Goal: Use online tool/utility

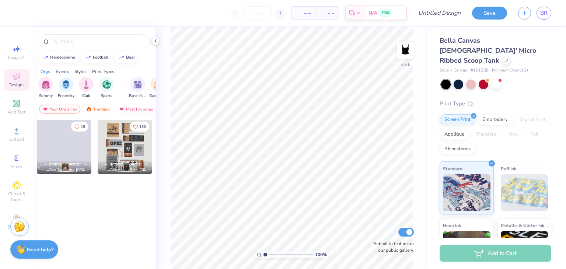
click at [28, 81] on div "Designs" at bounding box center [17, 80] width 26 height 22
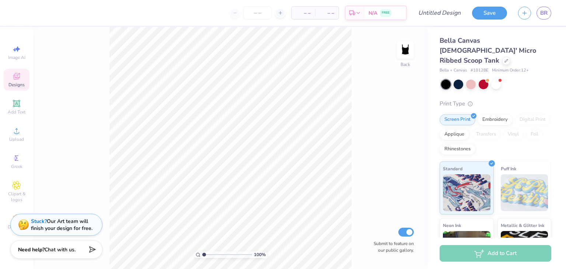
click at [28, 81] on div "Designs" at bounding box center [17, 80] width 26 height 22
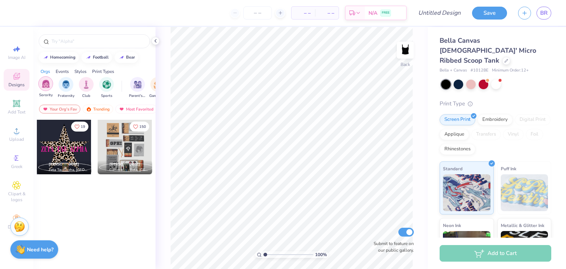
click at [44, 88] on div "filter for Sorority" at bounding box center [45, 83] width 15 height 15
click at [103, 109] on div "Trending" at bounding box center [97, 109] width 31 height 9
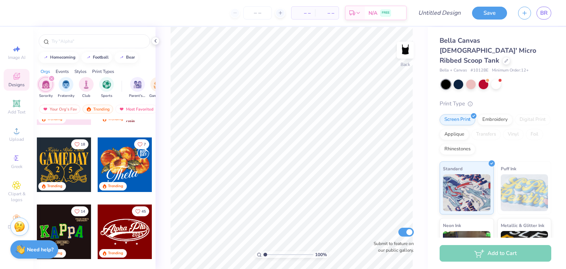
scroll to position [114, 0]
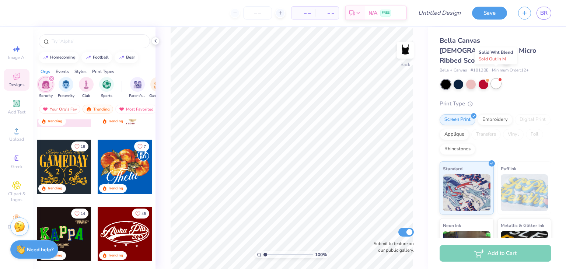
click at [493, 79] on div at bounding box center [496, 84] width 10 height 10
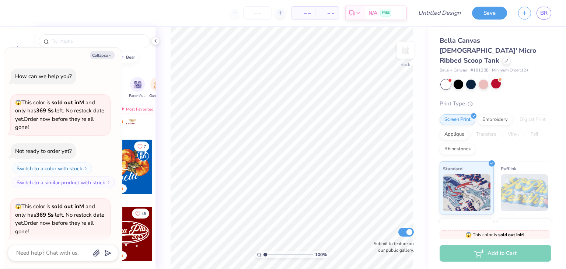
scroll to position [57, 0]
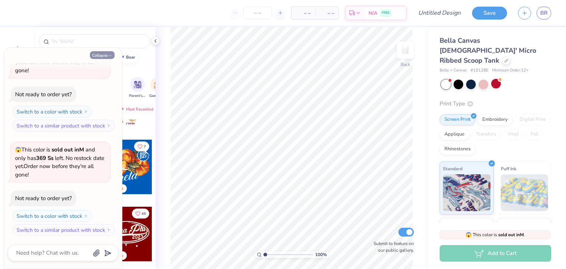
click at [109, 56] on icon "button" at bounding box center [110, 55] width 4 height 4
type textarea "x"
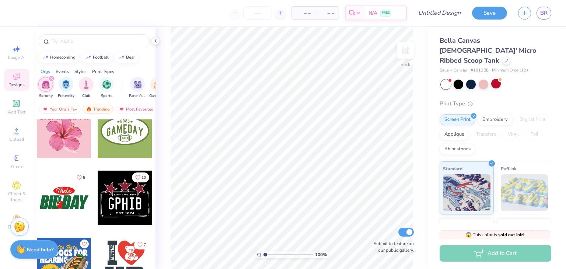
scroll to position [4507, 0]
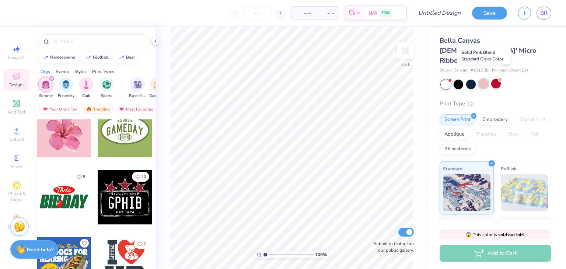
click at [483, 79] on div at bounding box center [483, 84] width 10 height 10
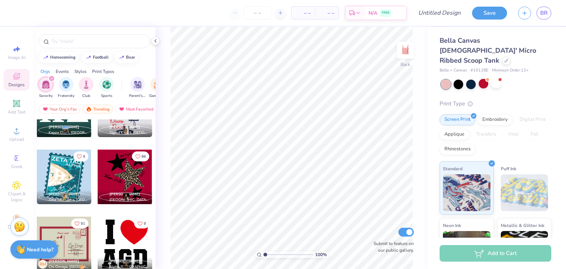
scroll to position [5267, 0]
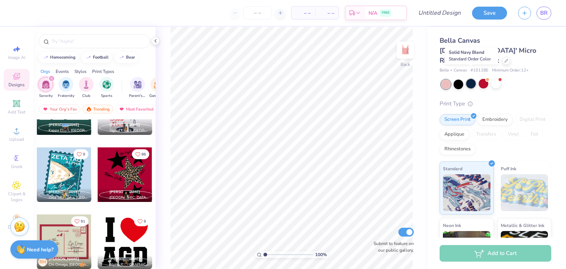
click at [469, 79] on div at bounding box center [471, 84] width 10 height 10
click at [62, 193] on span "[PERSON_NAME]" at bounding box center [64, 191] width 31 height 5
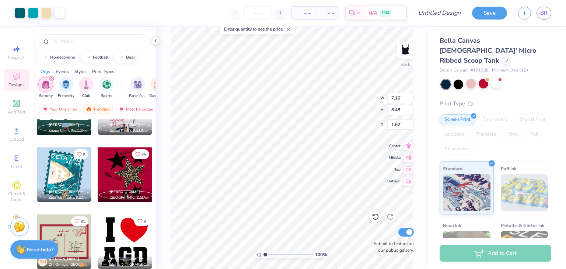
type input "1.62"
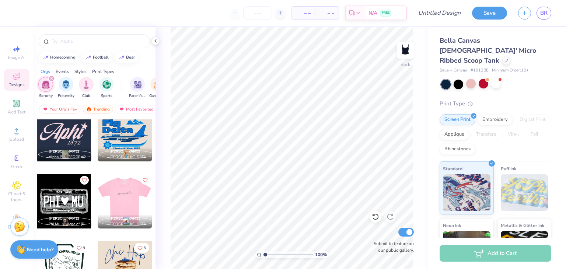
scroll to position [11071, 0]
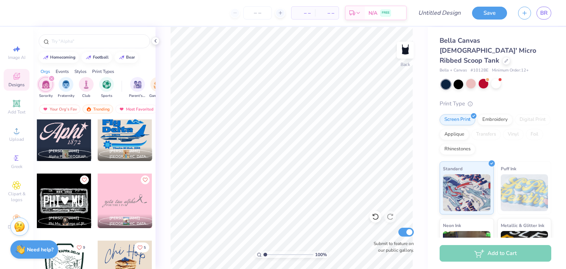
click at [116, 185] on div at bounding box center [124, 200] width 54 height 54
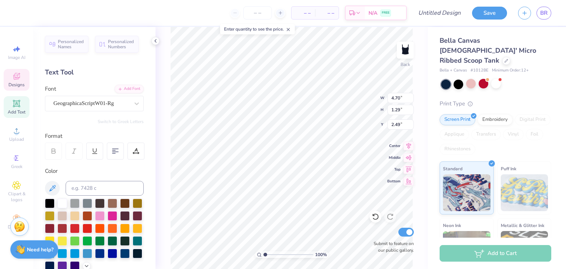
scroll to position [0, 0]
click at [112, 215] on div at bounding box center [113, 215] width 10 height 10
type input "2.76"
type input "0.26"
type input "3.35"
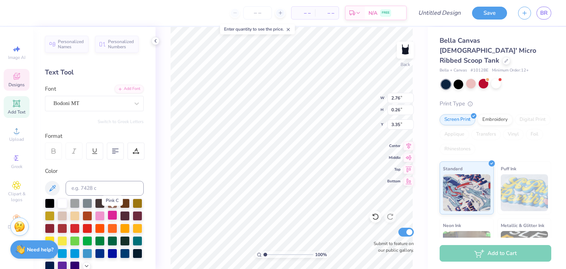
click at [115, 213] on div at bounding box center [113, 215] width 10 height 10
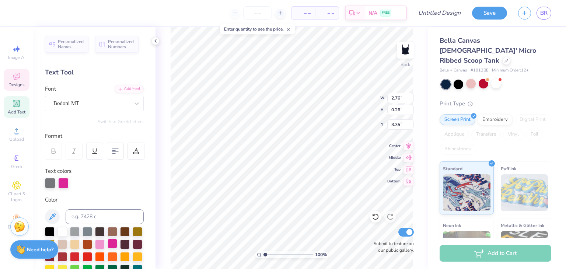
click at [114, 246] on div at bounding box center [113, 244] width 10 height 10
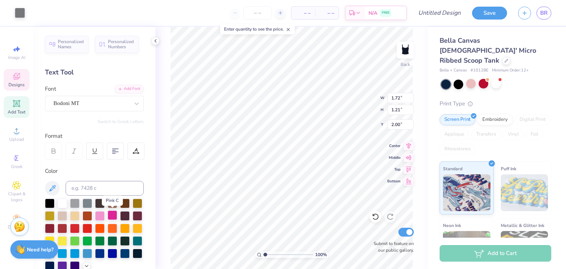
click at [112, 217] on div at bounding box center [113, 215] width 10 height 10
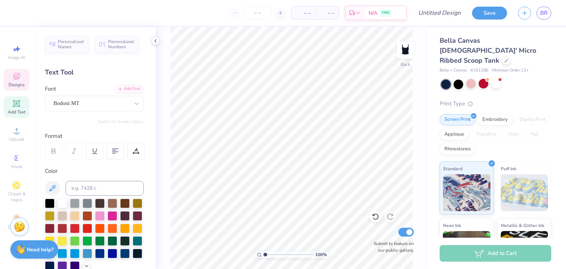
click at [12, 85] on span "Designs" at bounding box center [16, 85] width 16 height 6
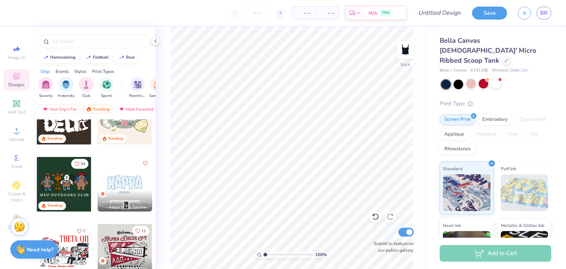
scroll to position [430, 0]
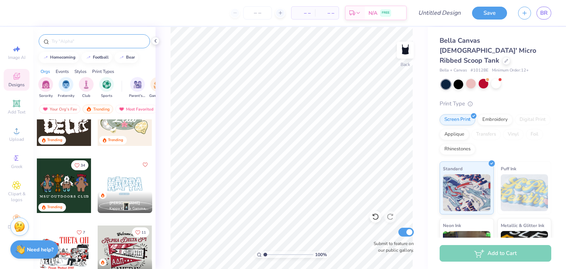
click at [77, 40] on input "text" at bounding box center [98, 41] width 94 height 7
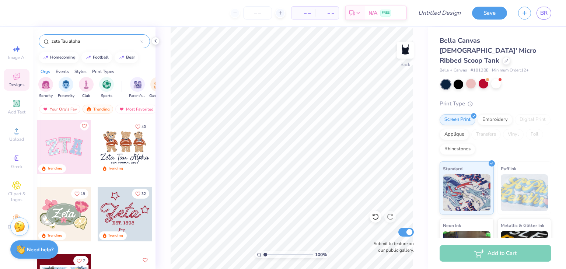
type input "zeta Tau alpha"
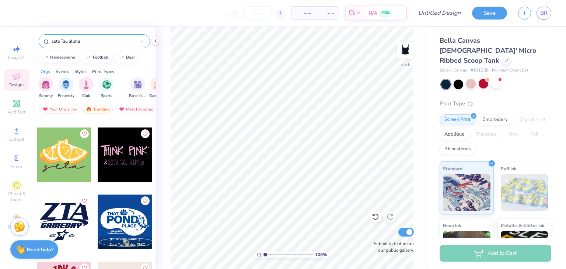
scroll to position [1403, 0]
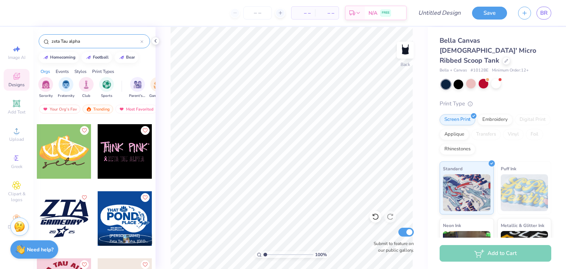
click at [114, 160] on div at bounding box center [125, 151] width 54 height 54
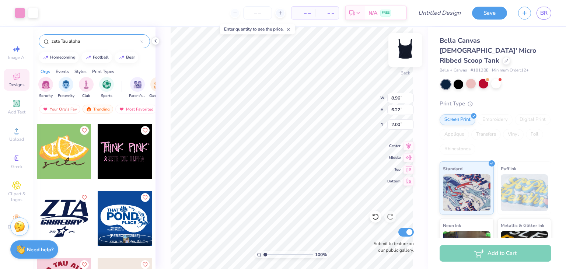
click at [407, 67] on div "Back" at bounding box center [405, 55] width 17 height 26
click at [407, 67] on div "Front" at bounding box center [405, 55] width 17 height 26
click at [407, 64] on img at bounding box center [404, 49] width 29 height 29
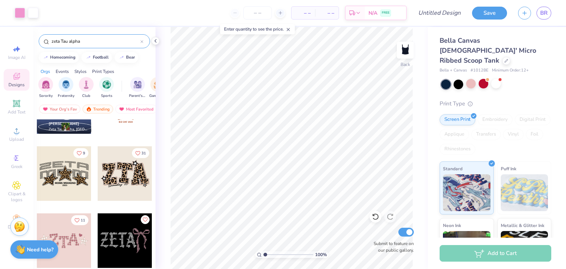
scroll to position [1714, 0]
